Goal: Task Accomplishment & Management: Use online tool/utility

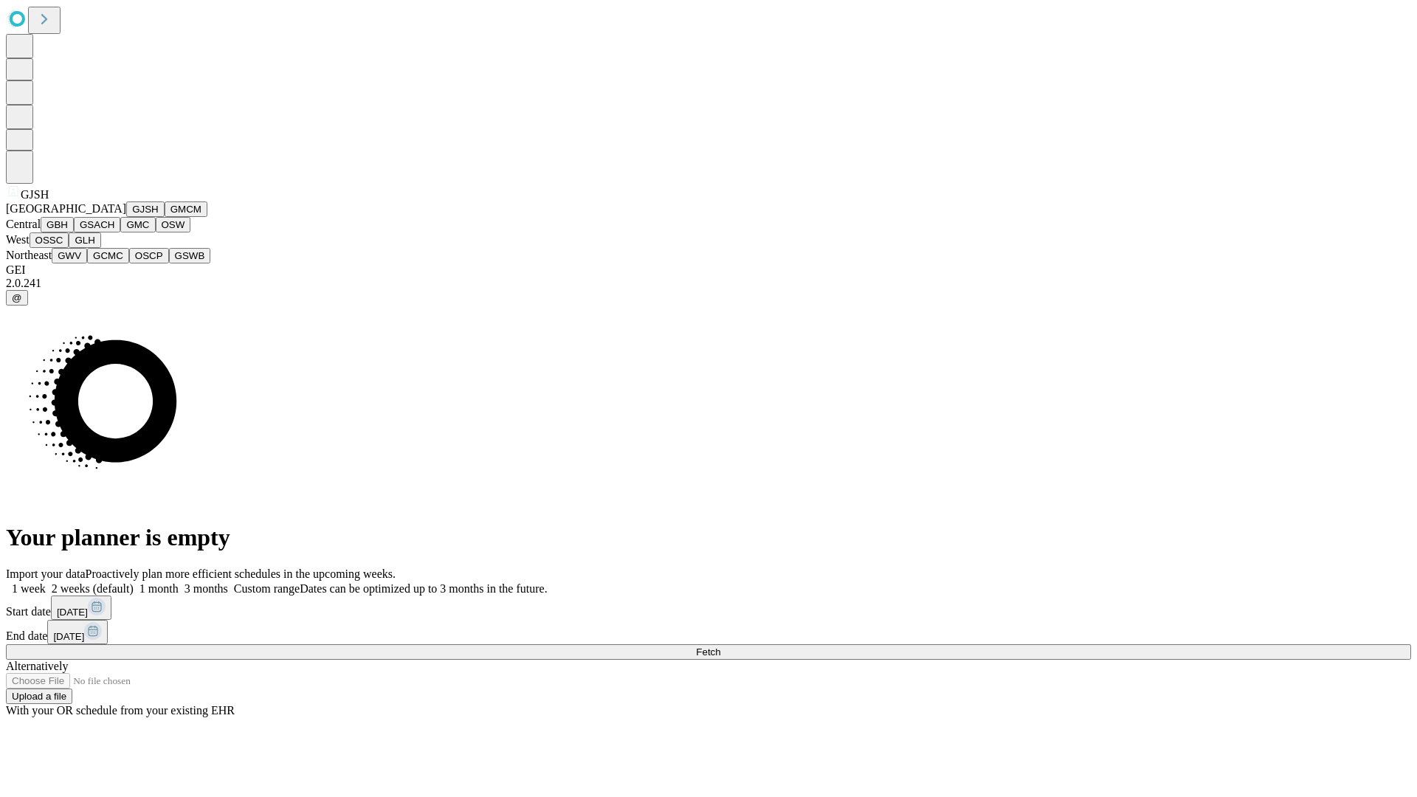
click at [126, 217] on button "GJSH" at bounding box center [145, 208] width 38 height 15
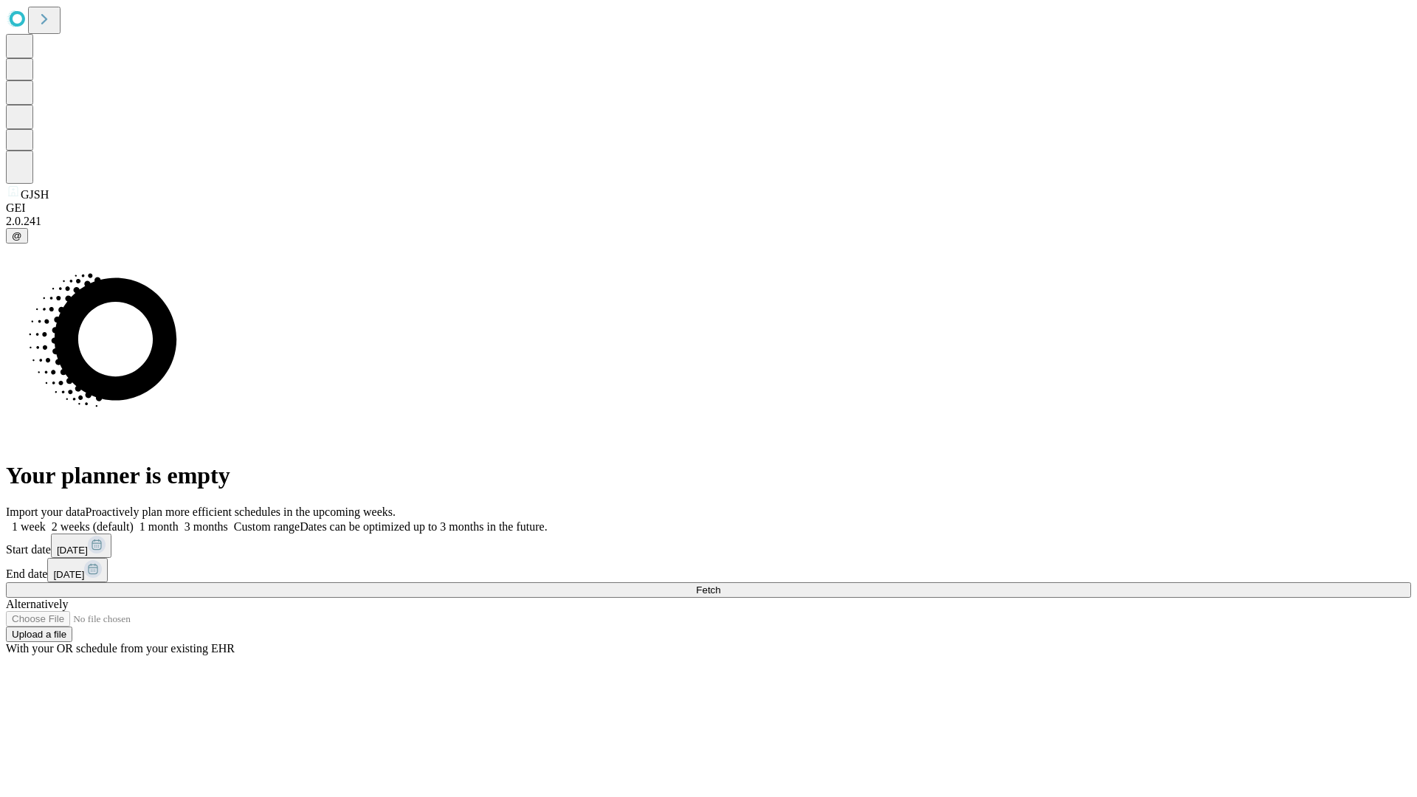
click at [46, 520] on label "1 week" at bounding box center [26, 526] width 40 height 13
click at [720, 585] on span "Fetch" at bounding box center [708, 590] width 24 height 11
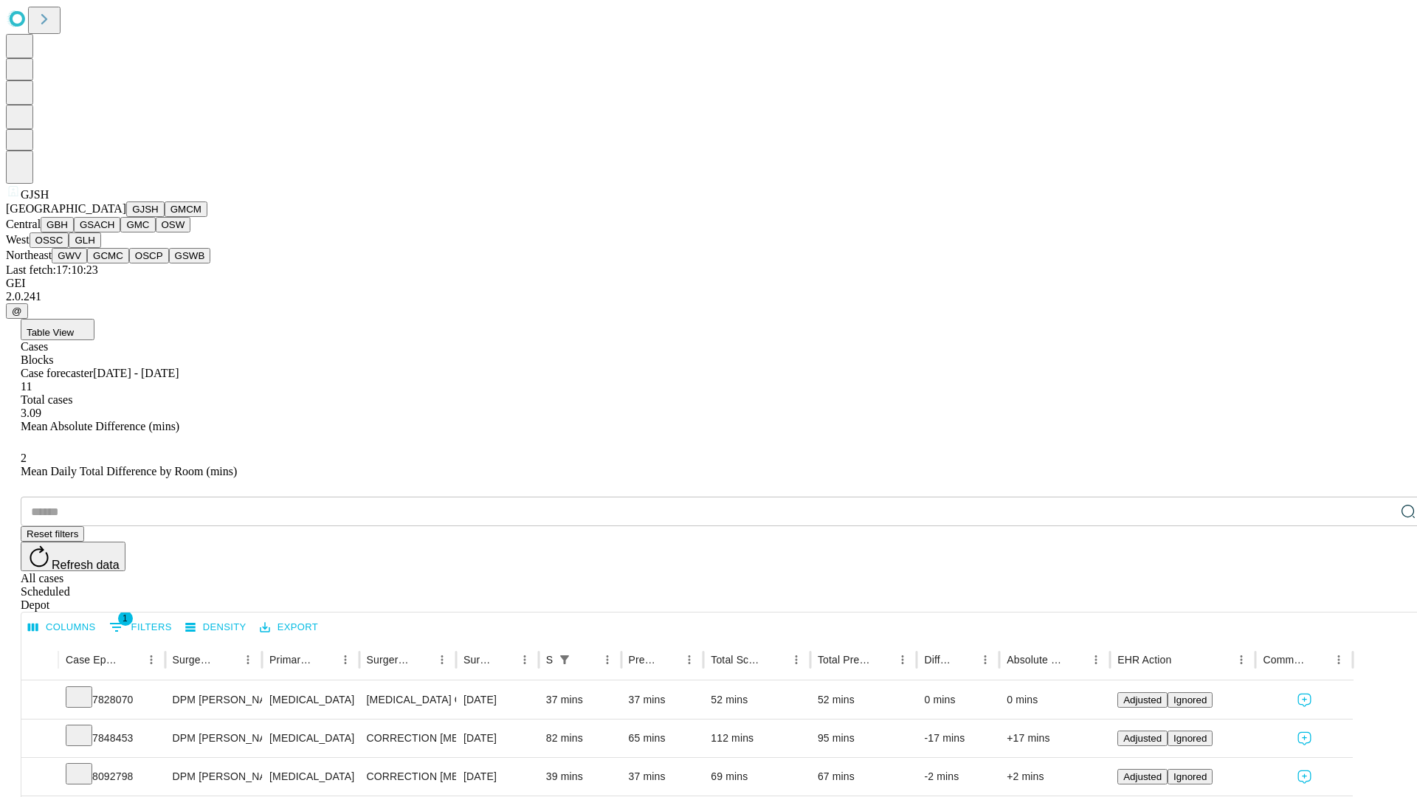
click at [165, 217] on button "GMCM" at bounding box center [186, 208] width 43 height 15
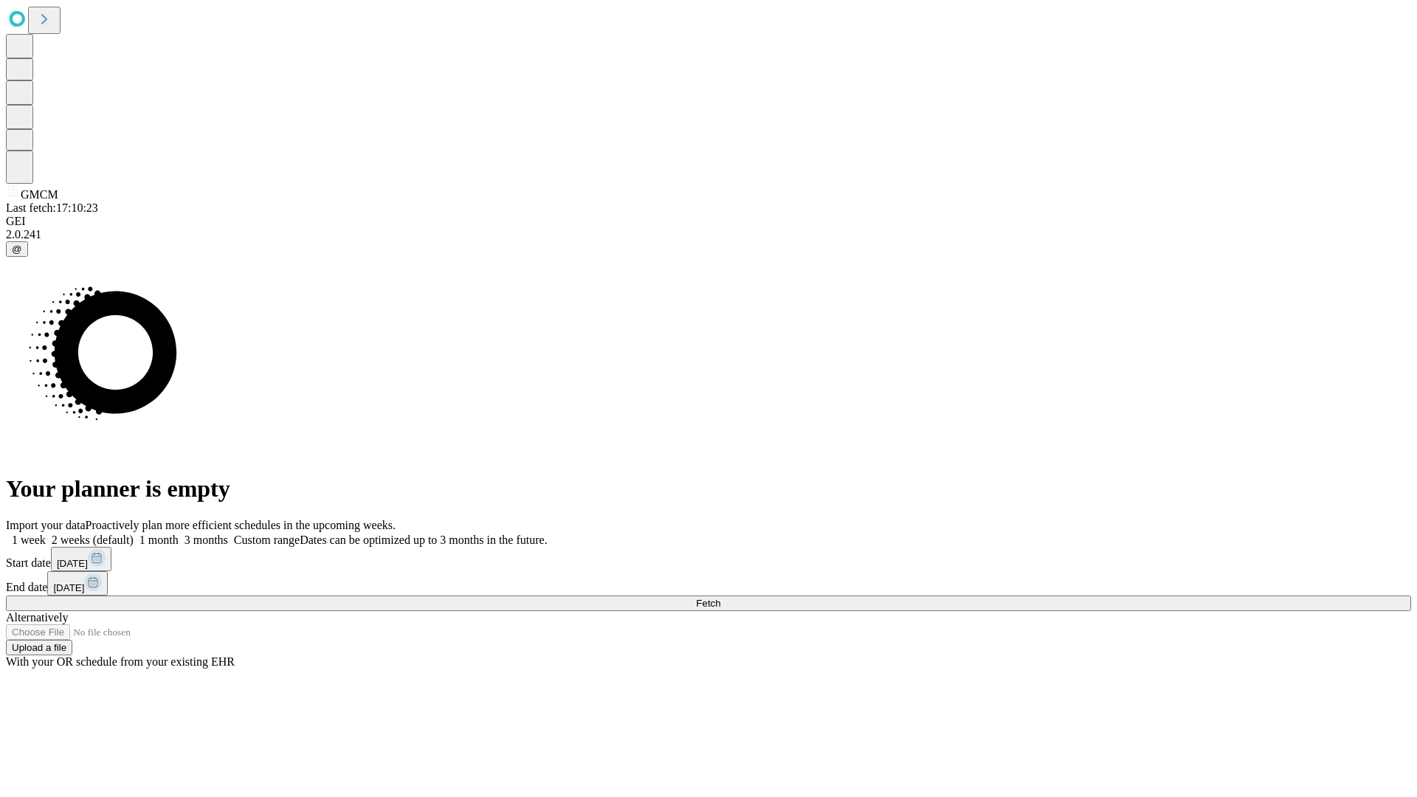
click at [720, 598] on span "Fetch" at bounding box center [708, 603] width 24 height 11
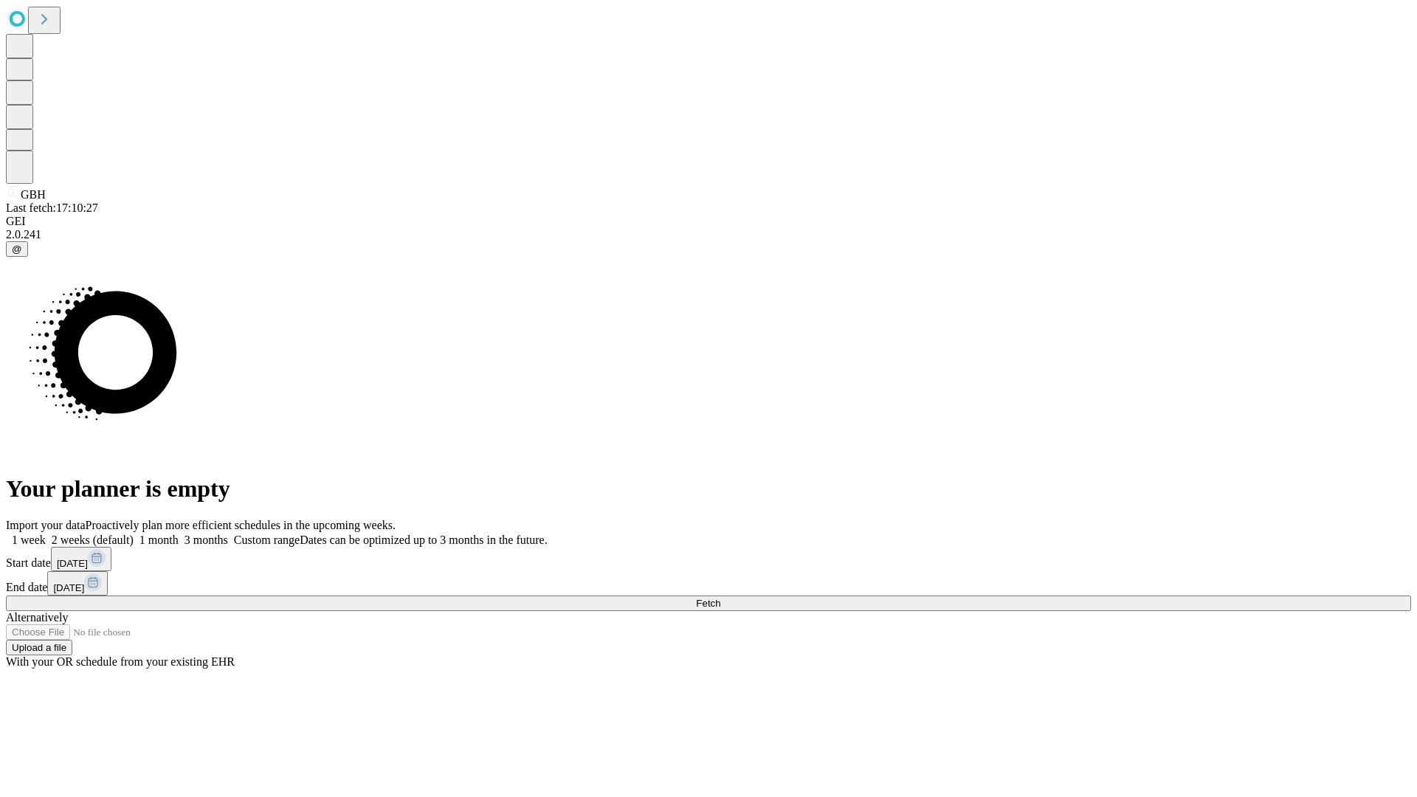
click at [46, 534] on label "1 week" at bounding box center [26, 540] width 40 height 13
click at [720, 598] on span "Fetch" at bounding box center [708, 603] width 24 height 11
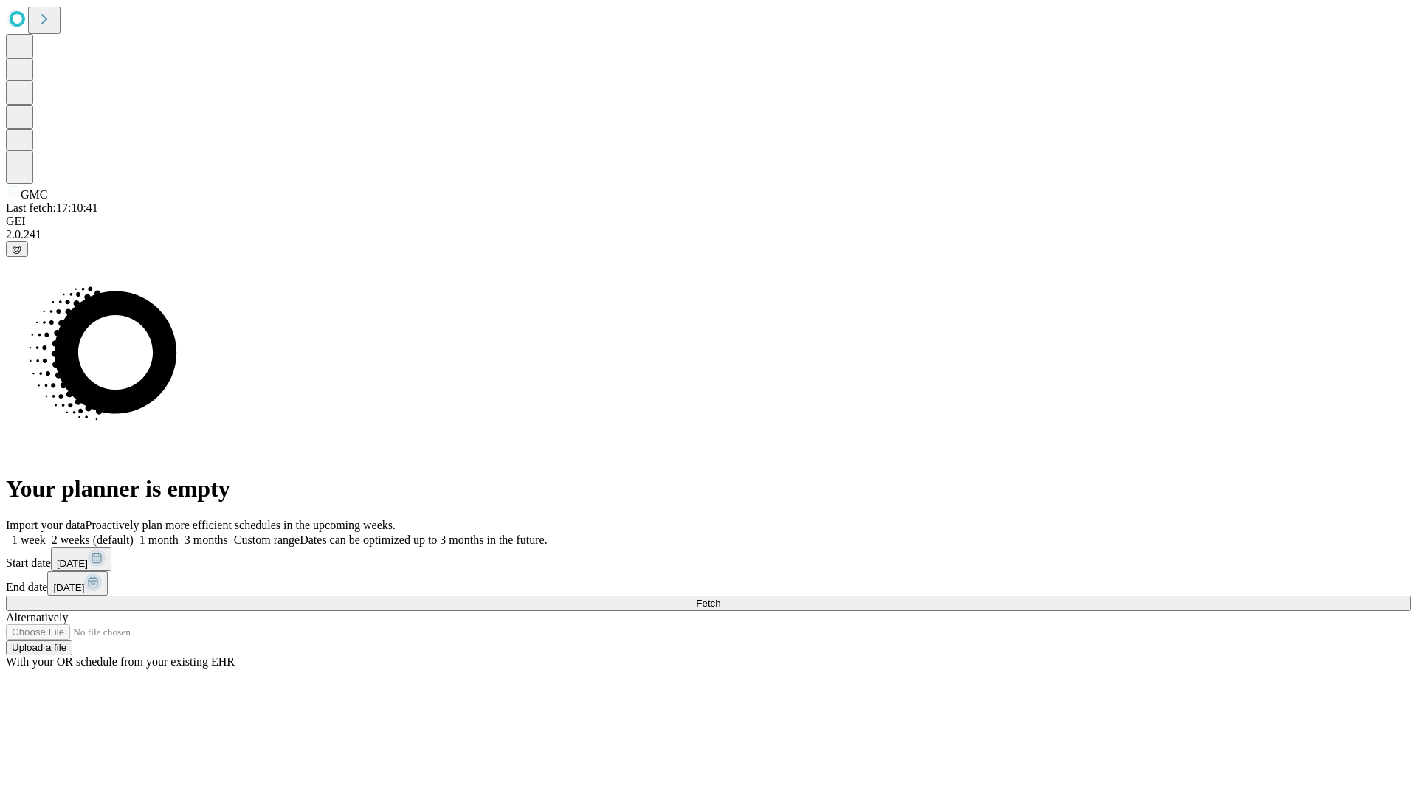
click at [720, 598] on span "Fetch" at bounding box center [708, 603] width 24 height 11
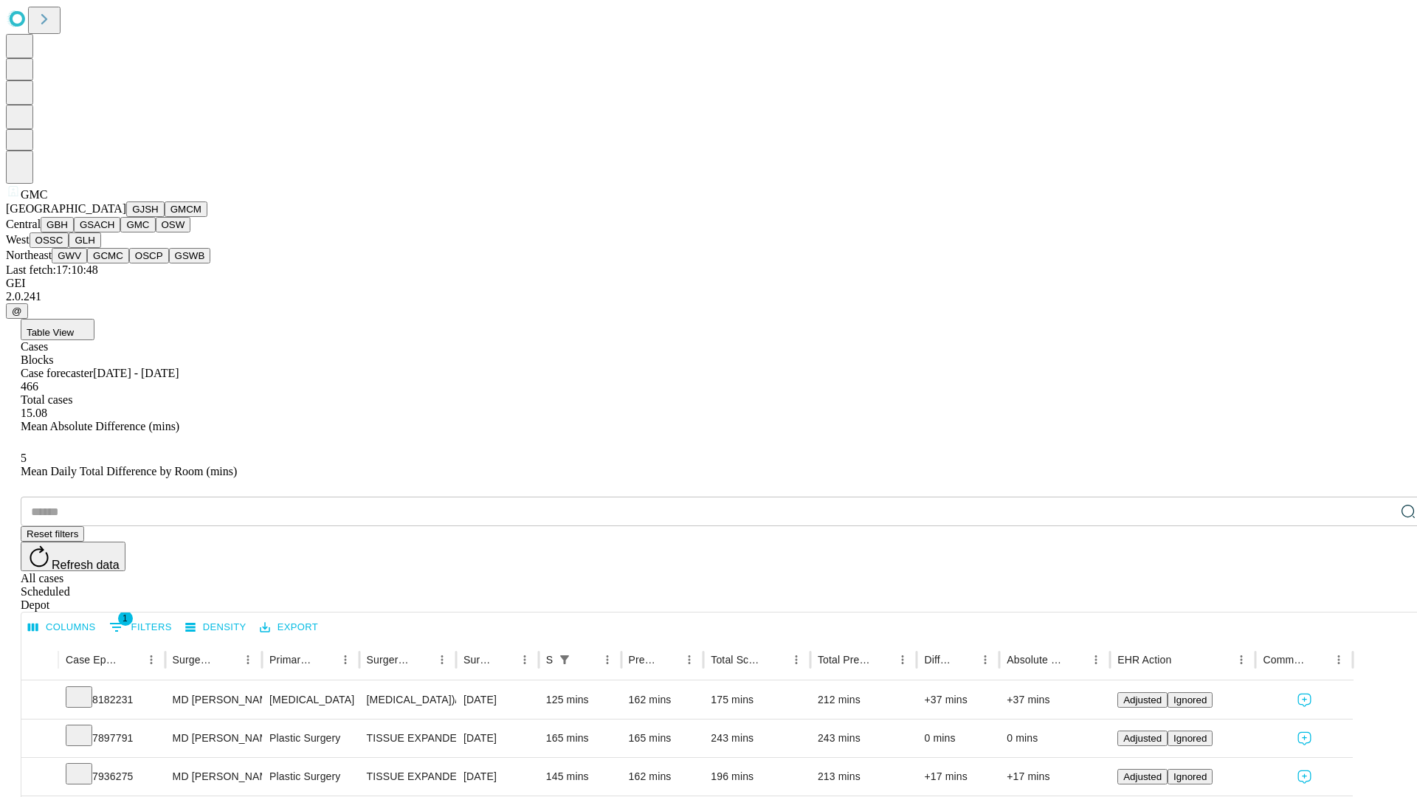
click at [156, 232] on button "OSW" at bounding box center [173, 224] width 35 height 15
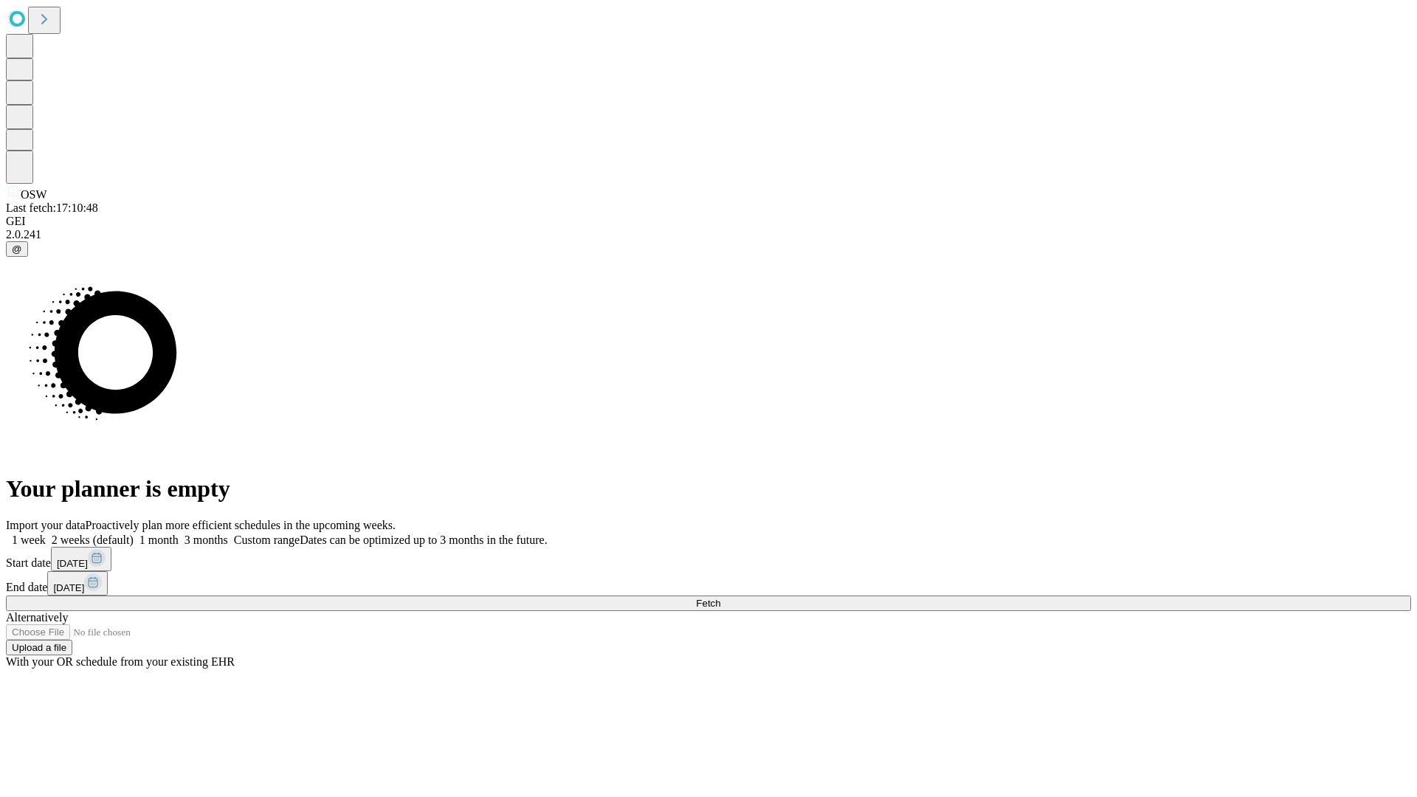
click at [46, 534] on label "1 week" at bounding box center [26, 540] width 40 height 13
click at [720, 598] on span "Fetch" at bounding box center [708, 603] width 24 height 11
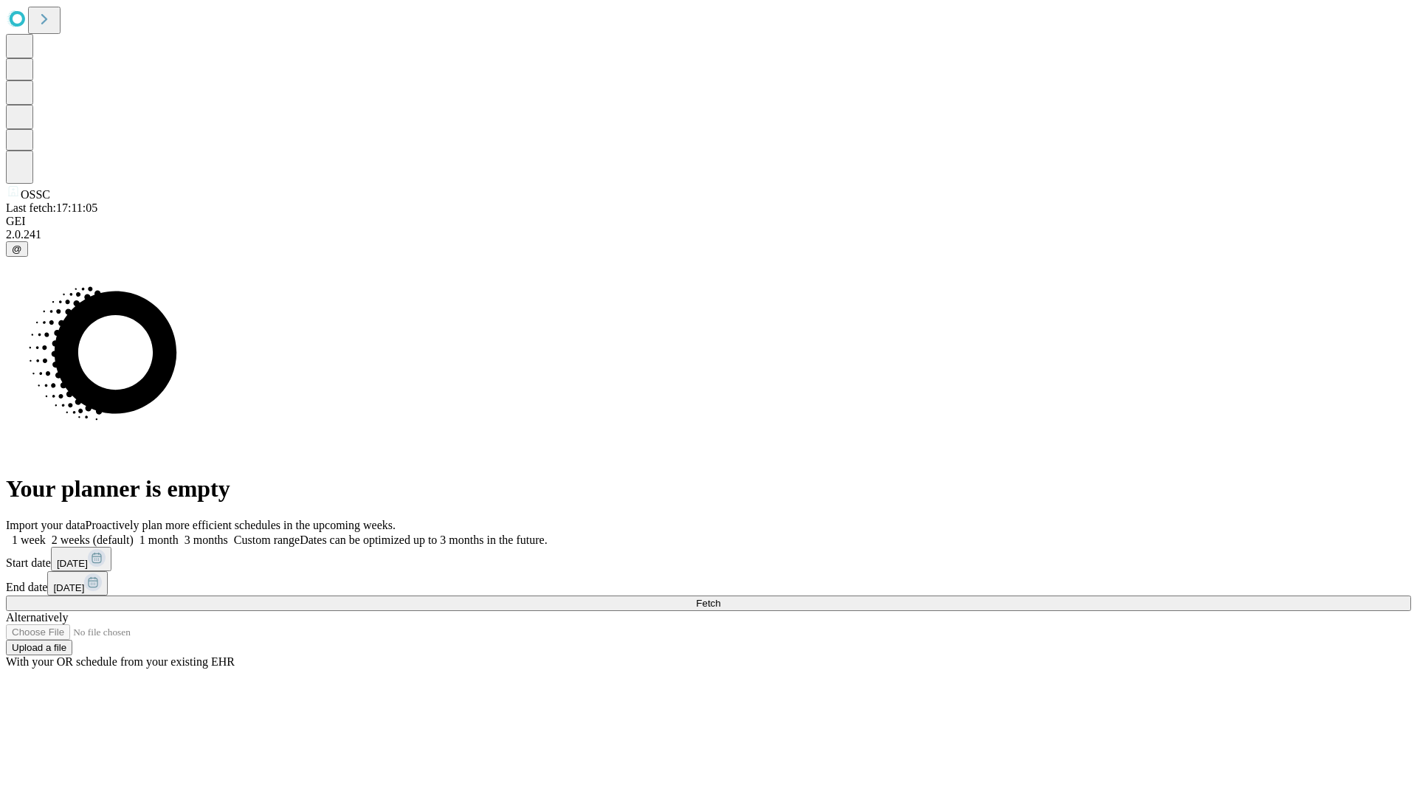
click at [46, 534] on label "1 week" at bounding box center [26, 540] width 40 height 13
click at [720, 598] on span "Fetch" at bounding box center [708, 603] width 24 height 11
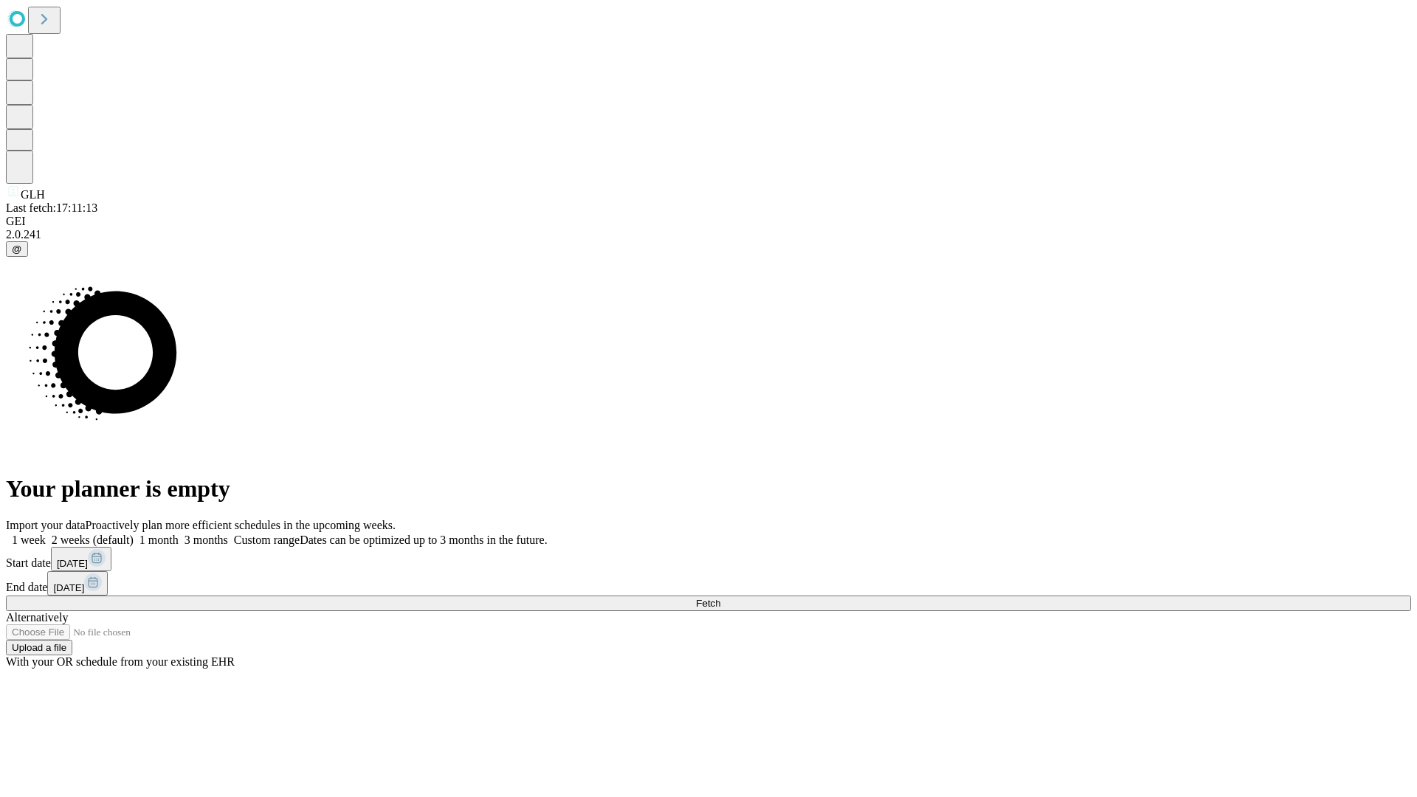
click at [46, 534] on label "1 week" at bounding box center [26, 540] width 40 height 13
click at [720, 598] on span "Fetch" at bounding box center [708, 603] width 24 height 11
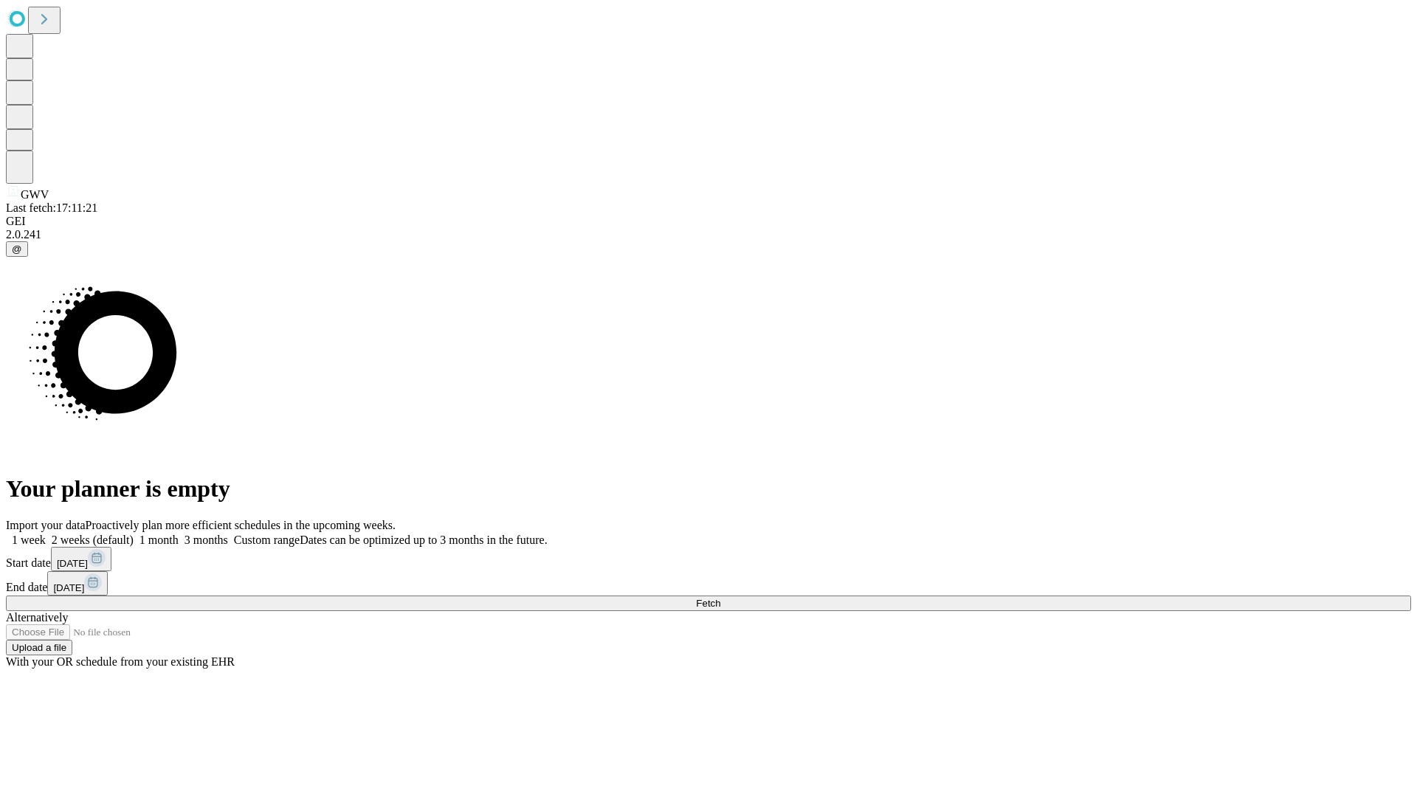
click at [46, 534] on label "1 week" at bounding box center [26, 540] width 40 height 13
click at [720, 598] on span "Fetch" at bounding box center [708, 603] width 24 height 11
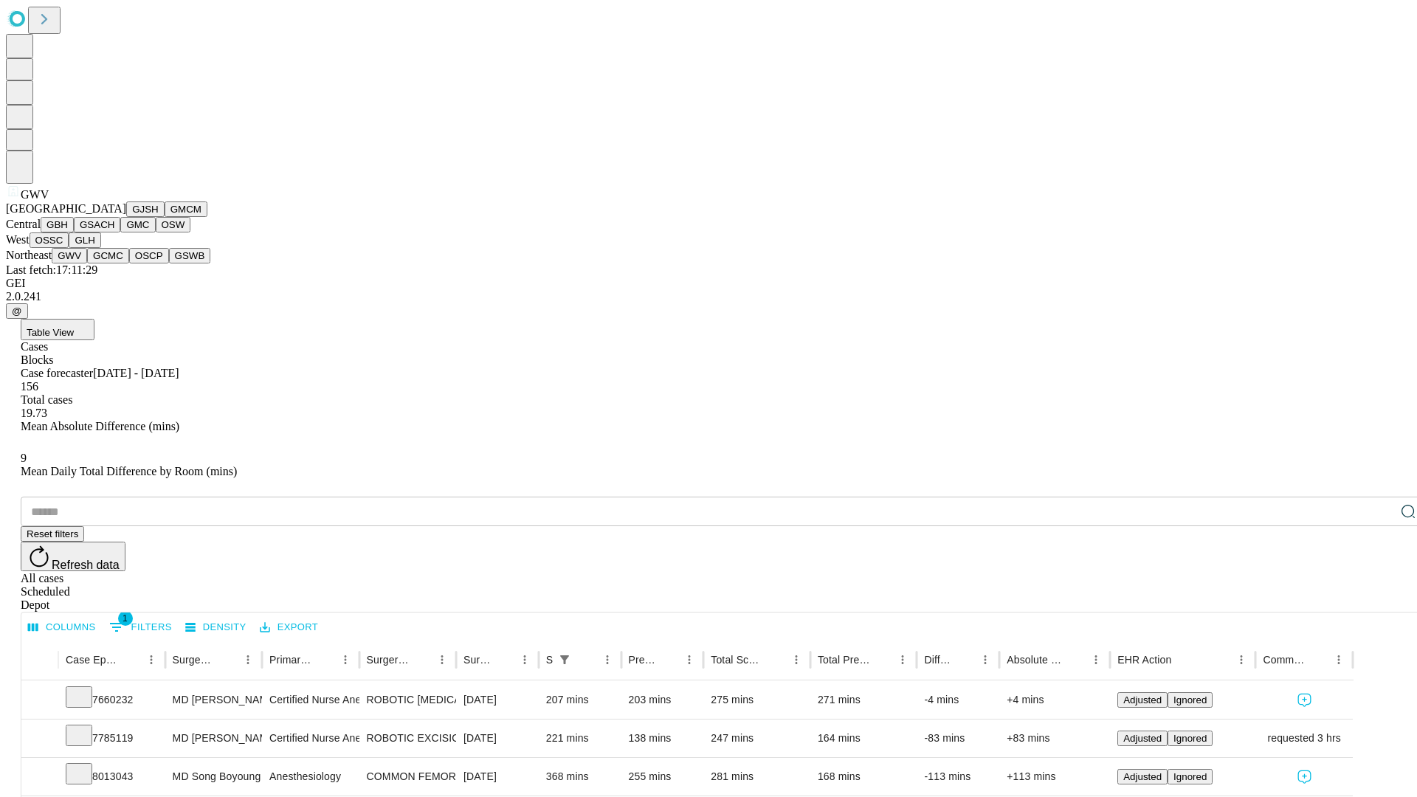
click at [114, 263] on button "GCMC" at bounding box center [108, 255] width 42 height 15
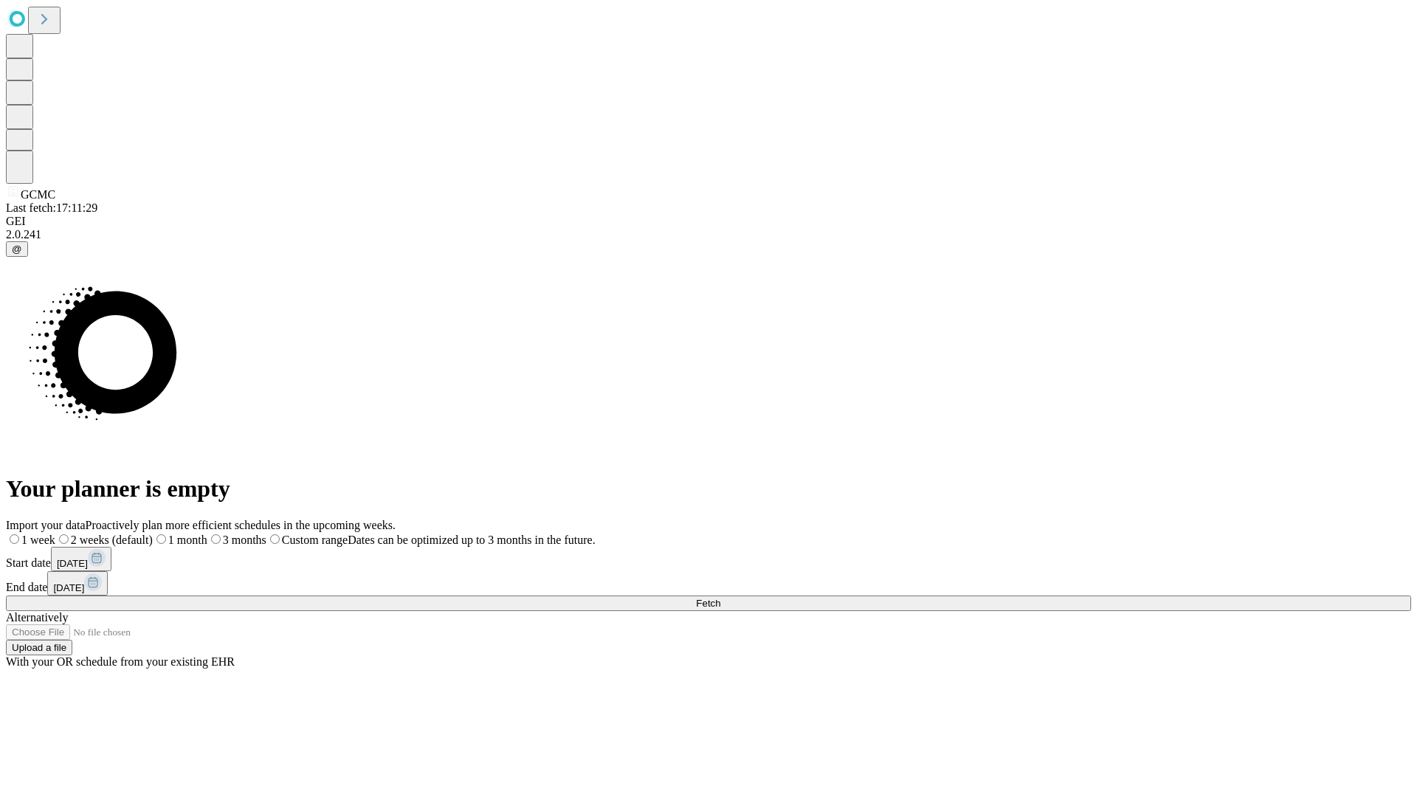
click at [55, 534] on label "1 week" at bounding box center [30, 540] width 49 height 13
click at [720, 598] on span "Fetch" at bounding box center [708, 603] width 24 height 11
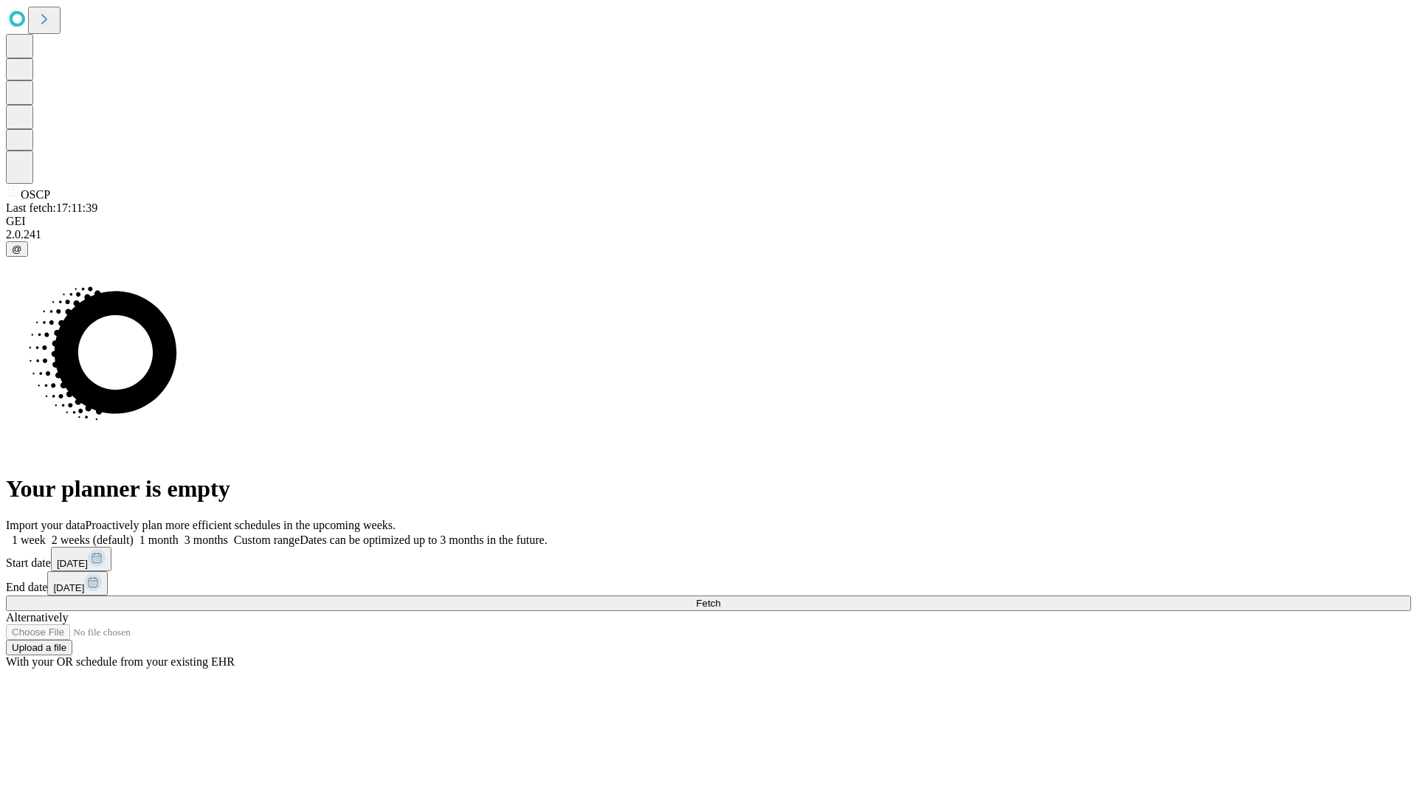
click at [46, 534] on label "1 week" at bounding box center [26, 540] width 40 height 13
click at [720, 598] on span "Fetch" at bounding box center [708, 603] width 24 height 11
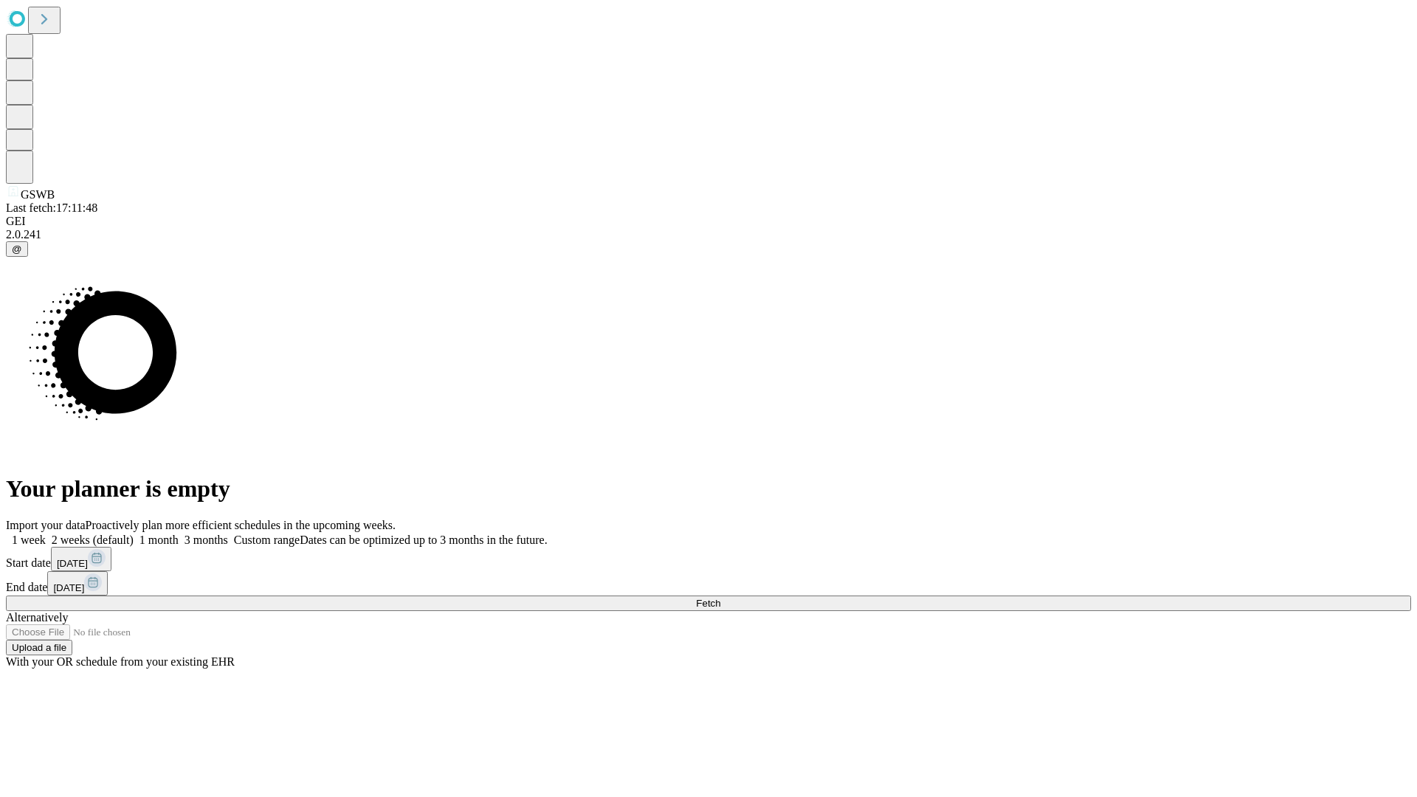
click at [46, 534] on label "1 week" at bounding box center [26, 540] width 40 height 13
click at [720, 598] on span "Fetch" at bounding box center [708, 603] width 24 height 11
